Goal: Task Accomplishment & Management: Complete application form

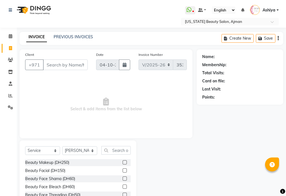
select select "637"
select select "service"
select select "69766"
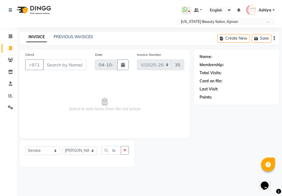
type input "l"
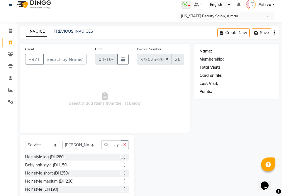
scroll to position [20, 0]
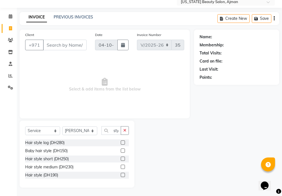
type input "hair sty"
click at [67, 46] on input "Client" at bounding box center [65, 45] width 44 height 11
click at [125, 129] on icon "button" at bounding box center [124, 131] width 3 height 4
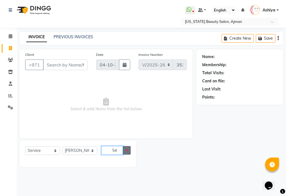
type input "54"
click at [127, 153] on button "button" at bounding box center [127, 150] width 8 height 9
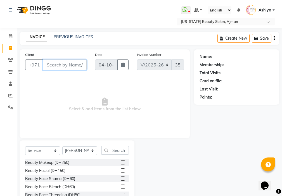
click at [68, 64] on input "Client" at bounding box center [65, 65] width 44 height 11
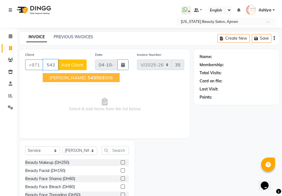
click at [90, 78] on ngb-highlight "543503 506" at bounding box center [100, 78] width 26 height 6
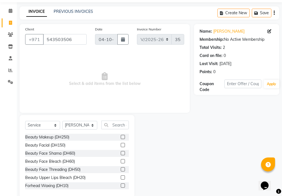
scroll to position [35, 0]
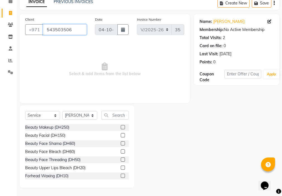
click at [79, 29] on input "543503506" at bounding box center [65, 29] width 44 height 11
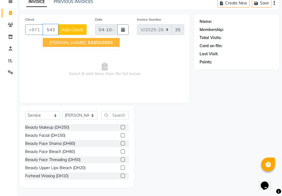
click at [88, 45] on span "54350350" at bounding box center [99, 43] width 22 height 6
type input "543503506"
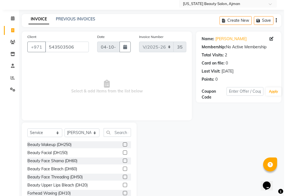
scroll to position [0, 0]
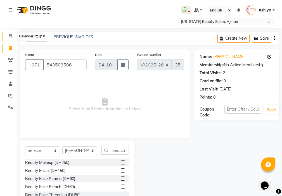
click at [12, 34] on icon at bounding box center [11, 36] width 4 height 4
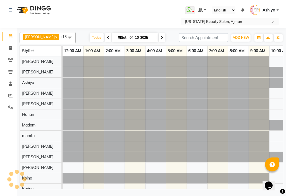
scroll to position [0, 249]
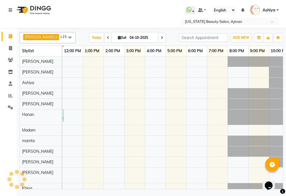
click at [130, 35] on input "04-10-2025" at bounding box center [142, 38] width 28 height 8
select select "10"
select select "2025"
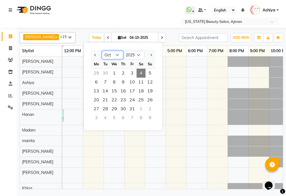
click at [110, 56] on select "Jan Feb Mar Apr May Jun [DATE] Aug Sep Oct Nov Dec" at bounding box center [112, 55] width 21 height 8
select select "4"
click at [102, 51] on select "Jan Feb Mar Apr May Jun [DATE] Aug Sep Oct Nov Dec" at bounding box center [112, 55] width 21 height 8
click at [133, 81] on span "11" at bounding box center [132, 82] width 9 height 9
type input "[DATE]"
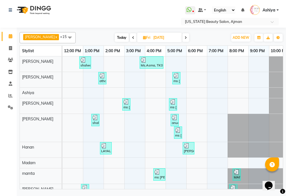
click at [191, 151] on div "[PERSON_NAME], TK12, 05:50 PM-06:25 PM, Hairstyle (التسريحة) (DH350)" at bounding box center [188, 148] width 11 height 11
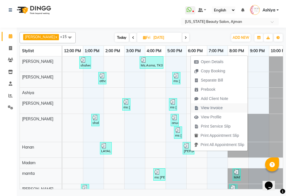
click at [200, 108] on span "View Invoice" at bounding box center [208, 107] width 35 height 9
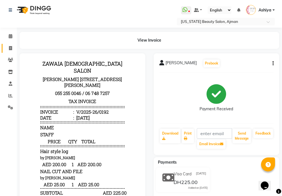
click at [10, 49] on icon at bounding box center [10, 48] width 3 height 4
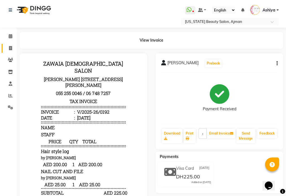
select select "service"
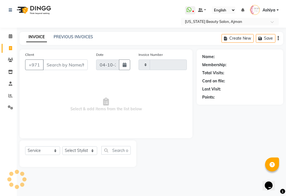
type input "3538"
select select "637"
click at [11, 36] on icon at bounding box center [11, 36] width 4 height 4
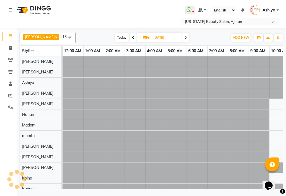
scroll to position [0, 124]
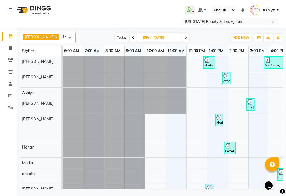
click at [152, 34] on input "[DATE]" at bounding box center [166, 38] width 28 height 8
select select "4"
select select "2025"
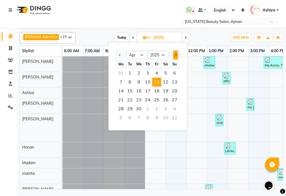
click at [176, 55] on span "Next month" at bounding box center [176, 55] width 2 height 2
click at [175, 56] on span "Next month" at bounding box center [176, 55] width 2 height 2
click at [175, 55] on span "Next month" at bounding box center [176, 55] width 2 height 2
click at [176, 55] on span "Next month" at bounding box center [176, 55] width 2 height 2
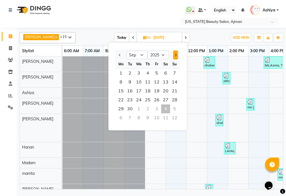
click at [176, 55] on span "Next month" at bounding box center [176, 55] width 2 height 2
select select "10"
click at [165, 74] on span "4" at bounding box center [165, 73] width 9 height 9
type input "04-10-2025"
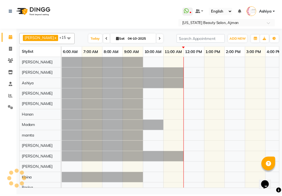
scroll to position [0, 249]
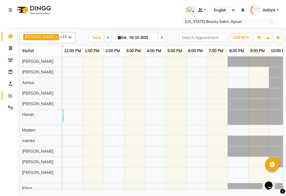
click at [10, 96] on icon at bounding box center [10, 96] width 4 height 4
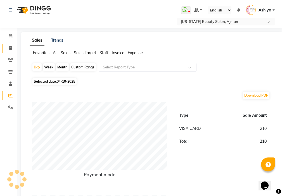
click at [10, 48] on icon at bounding box center [10, 48] width 3 height 4
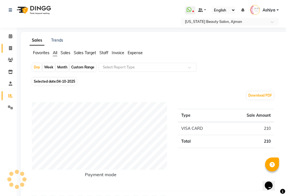
select select "service"
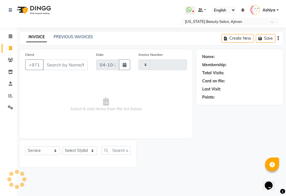
type input "3538"
select select "637"
